Goal: Information Seeking & Learning: Learn about a topic

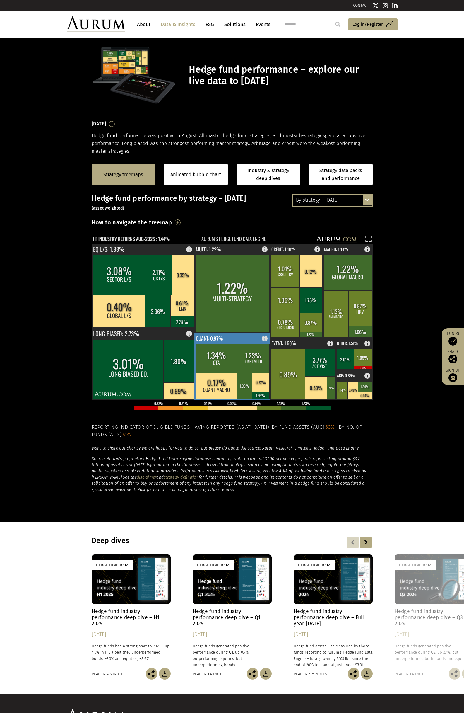
click at [221, 355] on rect at bounding box center [217, 358] width 42 height 29
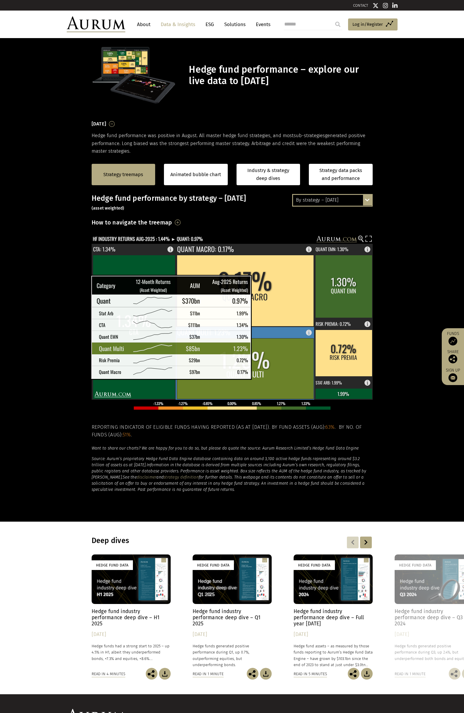
click at [260, 373] on rect at bounding box center [245, 368] width 137 height 61
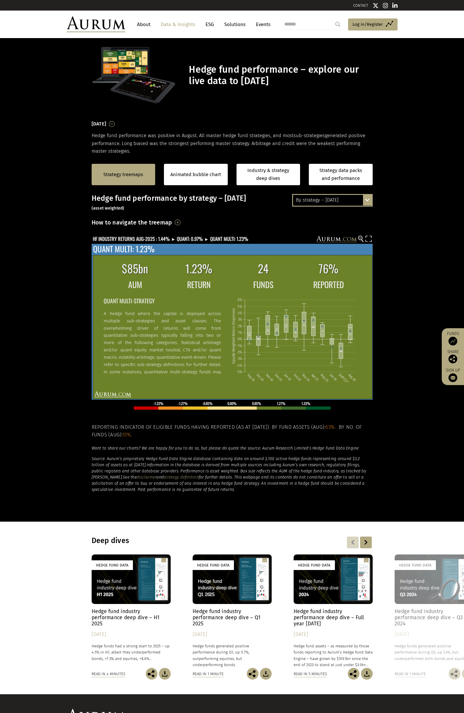
click at [161, 340] on p "A hedge fund where the capital is deployed across multiple sub-strategies and a…" at bounding box center [162, 357] width 117 height 95
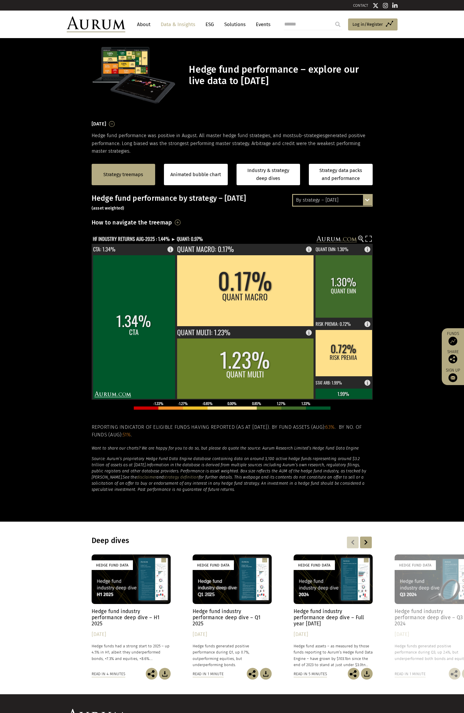
click at [170, 235] on div "Hedge fund performance by strategy – August 2025 (asset weighted) How to naviga…" at bounding box center [232, 343] width 281 height 298
click at [171, 240] on text "HF INDUSTRY RETURNS AUG-2025 : 1.44% ► QUANT: 0.97%" at bounding box center [148, 238] width 110 height 7
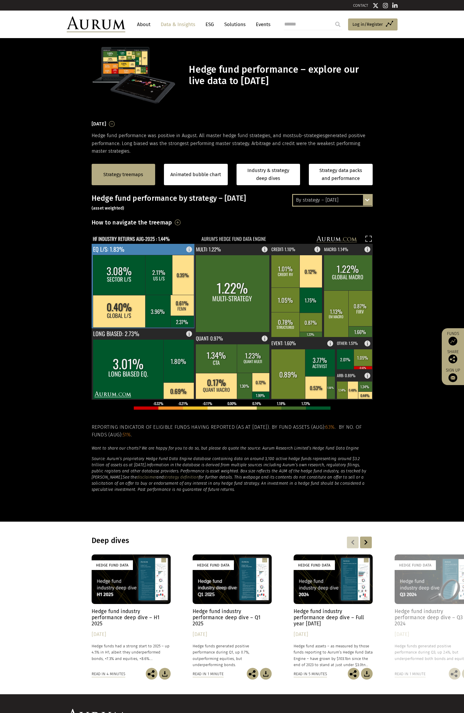
click at [95, 277] on rect at bounding box center [119, 275] width 53 height 40
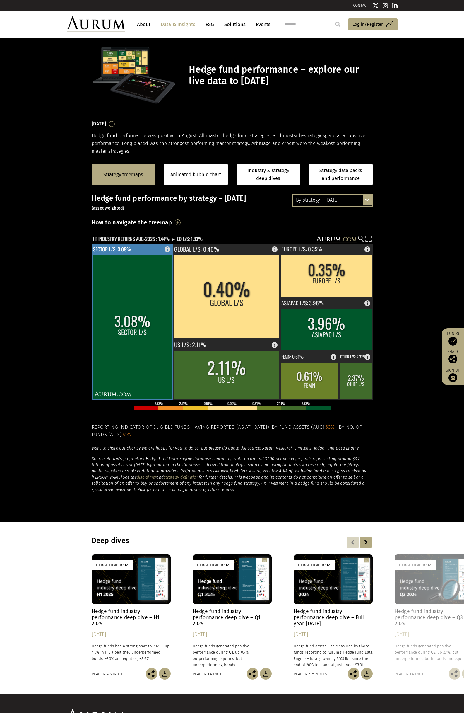
click at [151, 319] on rect at bounding box center [132, 327] width 79 height 144
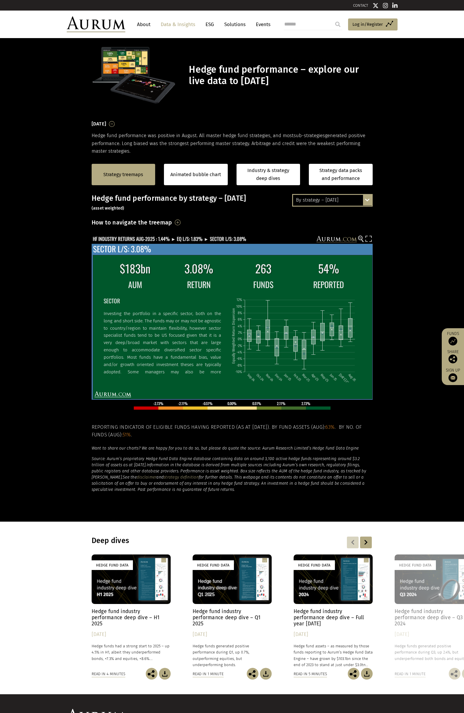
click at [166, 313] on p "Investing the portfolio in a specific sector, both on the long and short side. …" at bounding box center [162, 353] width 117 height 87
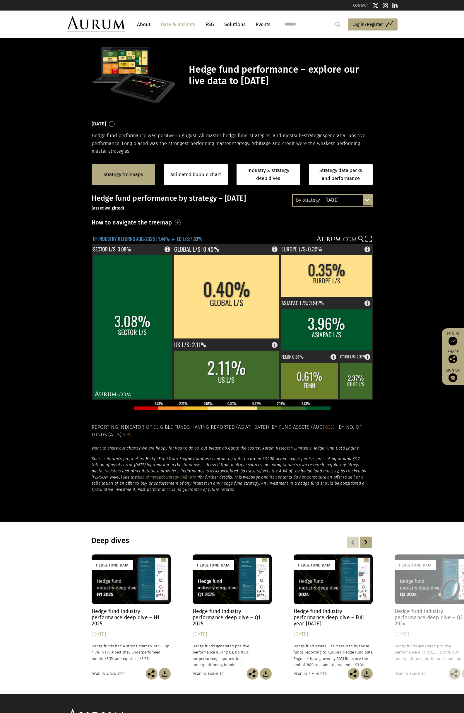
click at [161, 239] on text "HF INDUSTRY RETURNS AUG-2025 : 1.44% ► EQ L/S: 1.83%" at bounding box center [148, 238] width 110 height 7
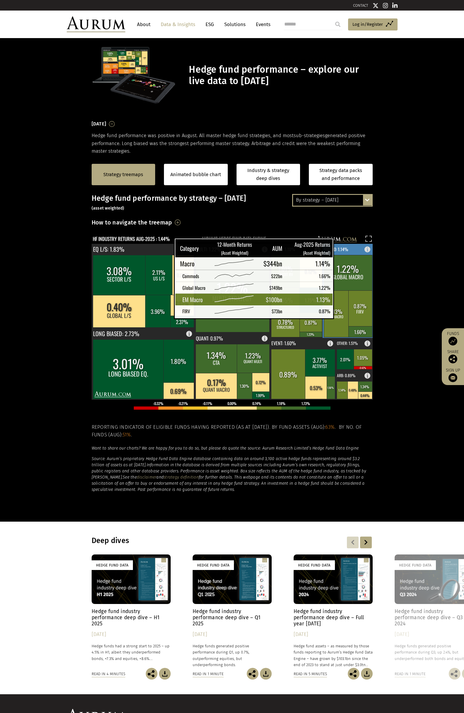
click at [344, 310] on rect at bounding box center [336, 313] width 25 height 47
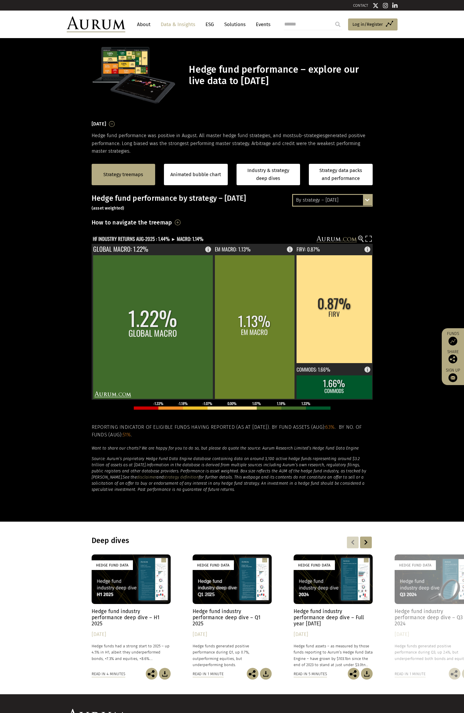
drag, startPoint x: 412, startPoint y: 88, endPoint x: 378, endPoint y: 1, distance: 93.1
click at [412, 87] on section "Hedge fund performance – explore our live data to [DATE]" at bounding box center [232, 78] width 464 height 81
